Goal: Find specific page/section: Find specific page/section

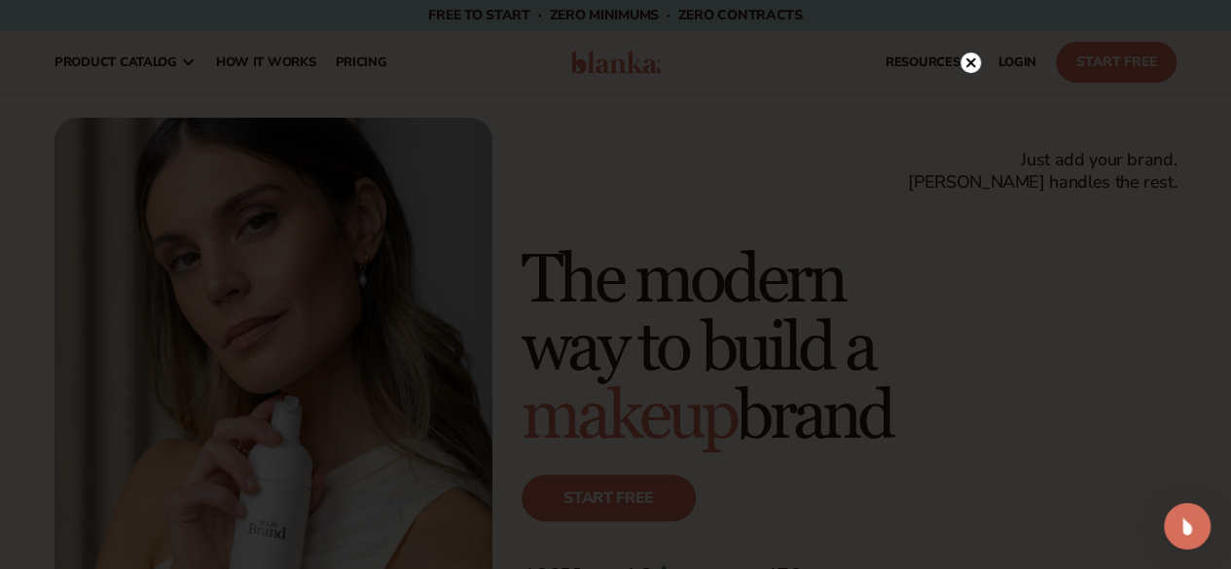
click at [971, 63] on icon at bounding box center [970, 63] width 10 height 10
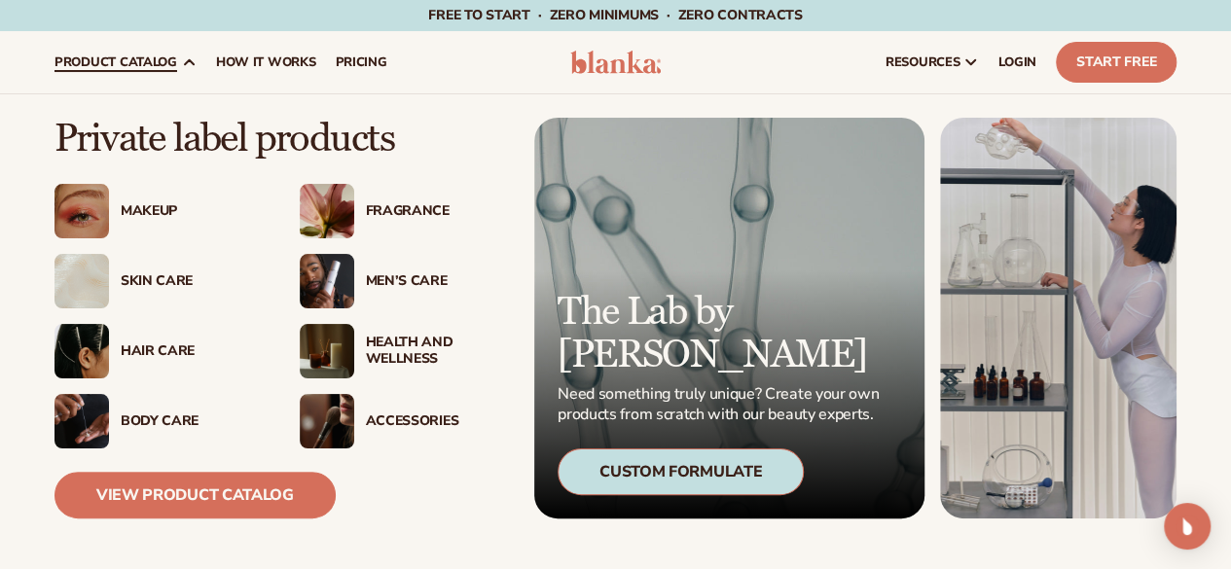
click at [176, 350] on div "Hair Care" at bounding box center [191, 352] width 140 height 17
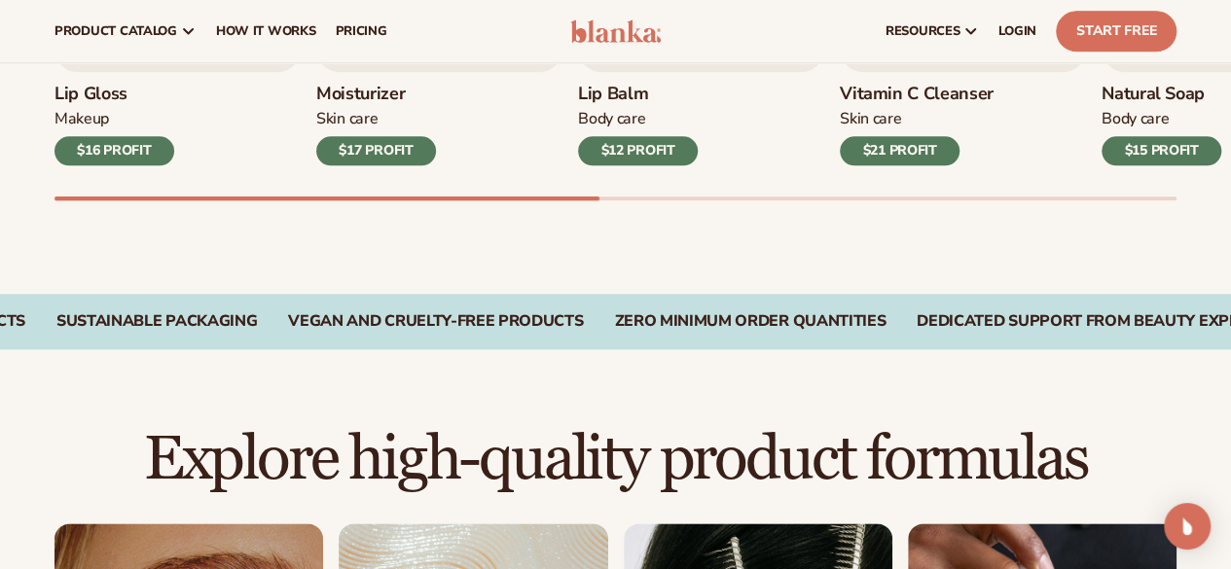
scroll to position [917, 0]
